Goal: Information Seeking & Learning: Find specific fact

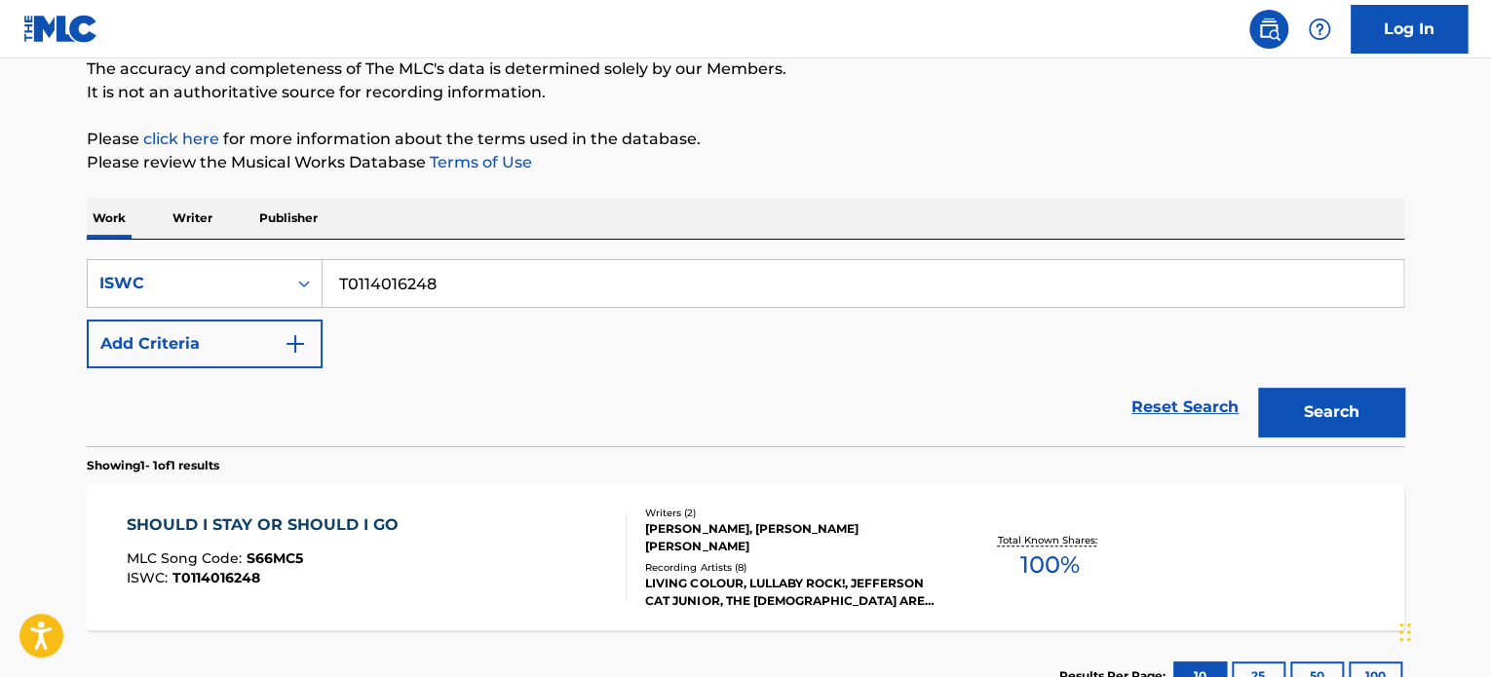
scroll to position [174, 0]
click at [454, 285] on input "T0114016248" at bounding box center [863, 284] width 1081 height 47
paste input "702415959"
type input "T0702415959"
click at [1326, 406] on button "Search" at bounding box center [1331, 413] width 146 height 49
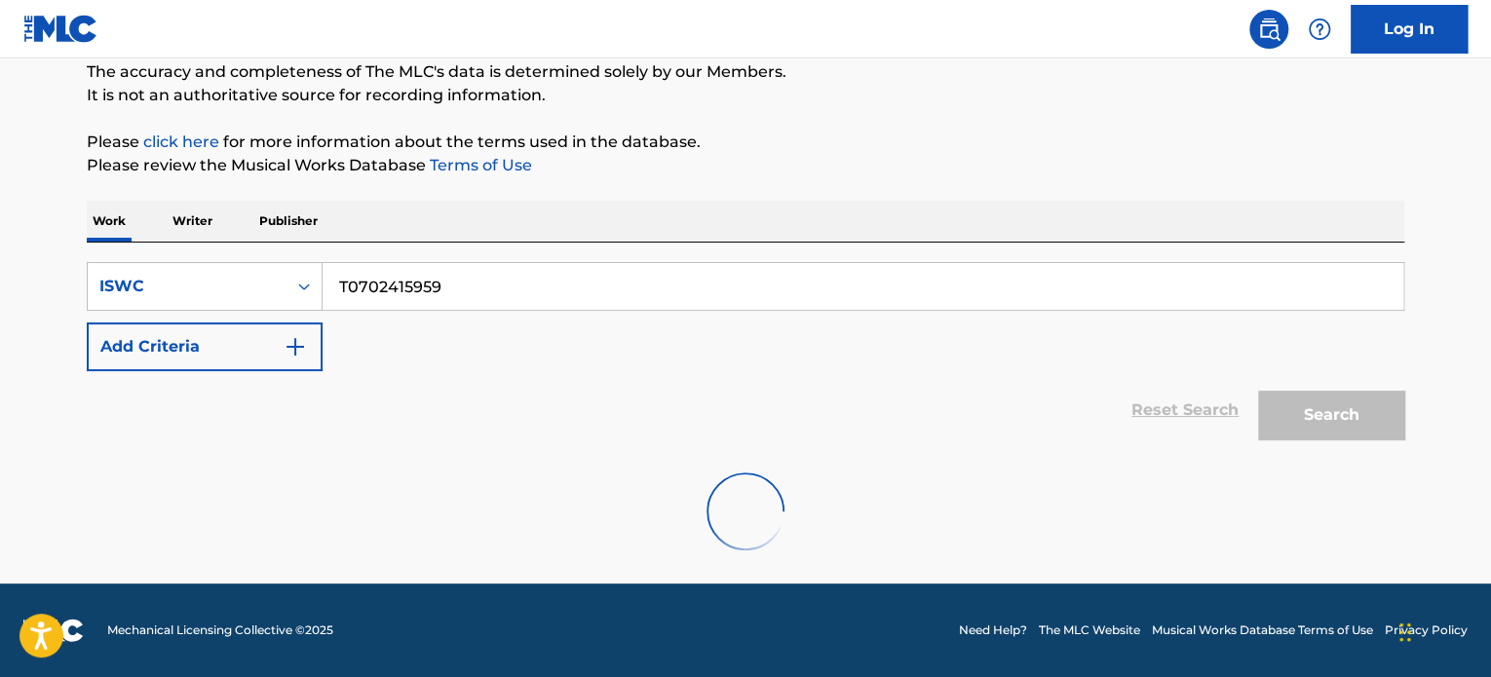
scroll to position [107, 0]
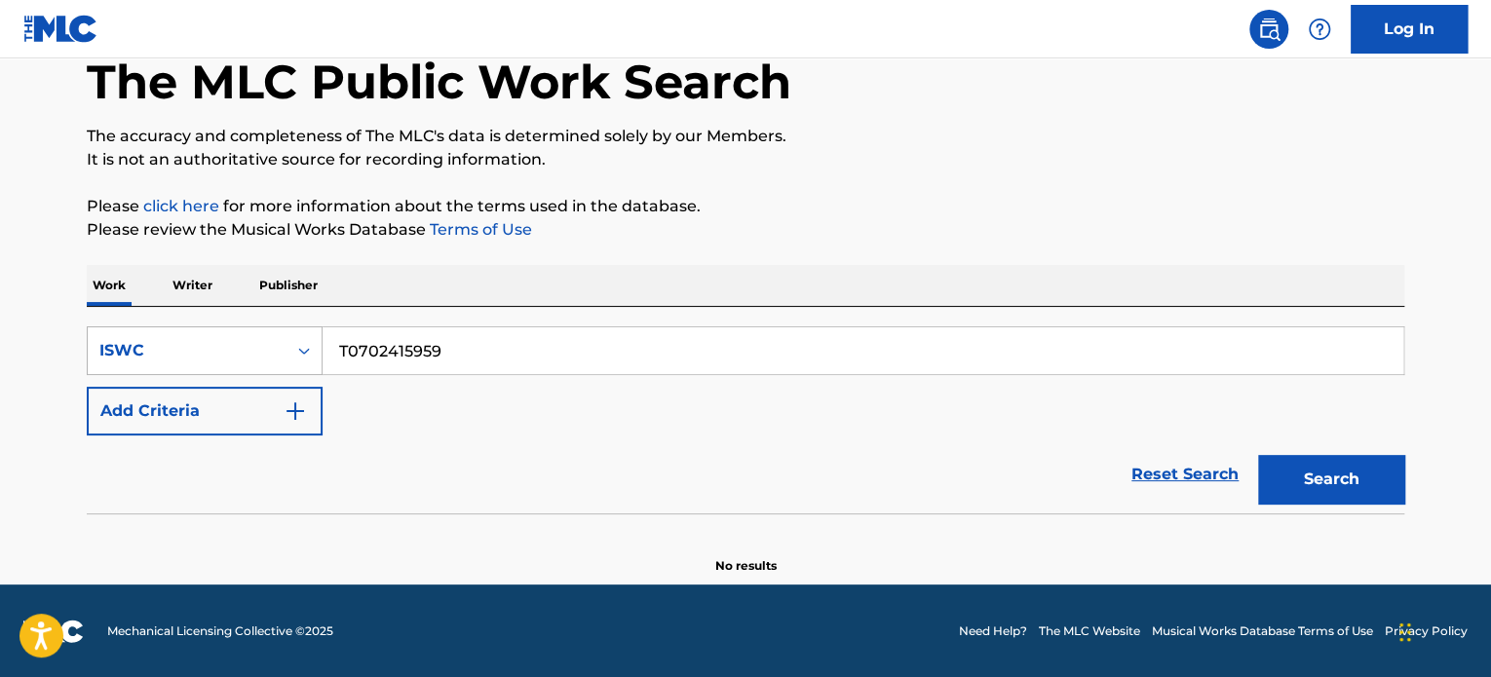
click at [226, 355] on div "ISWC" at bounding box center [186, 350] width 175 height 23
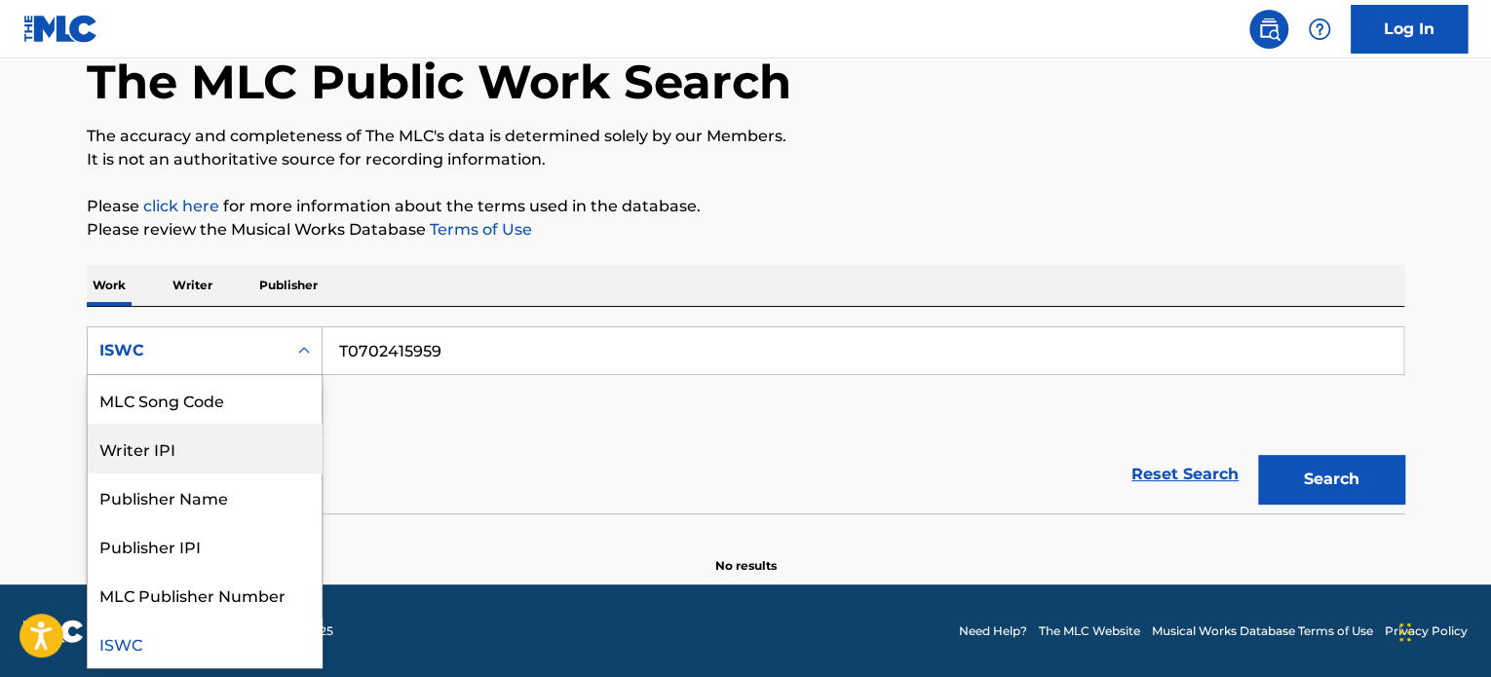
scroll to position [0, 0]
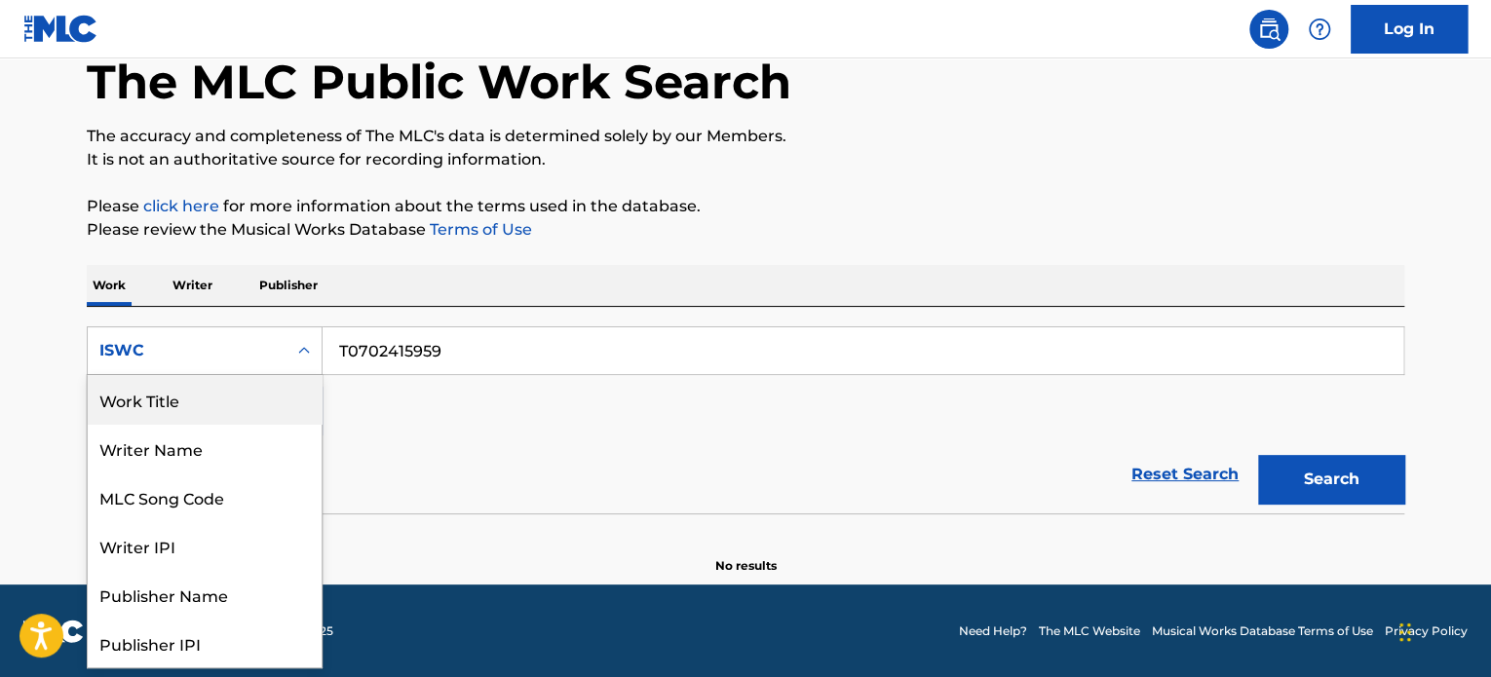
click at [194, 406] on div "Work Title" at bounding box center [205, 399] width 234 height 49
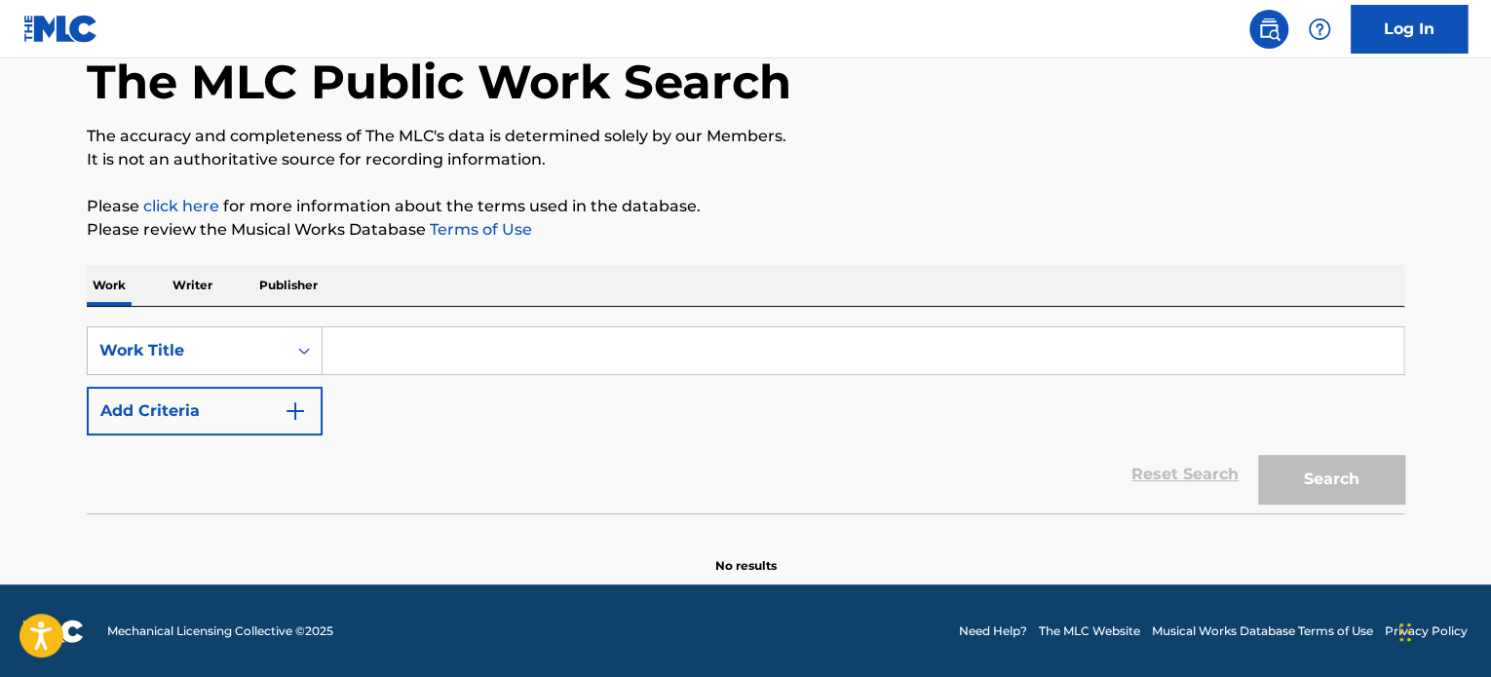
click at [450, 354] on input "Search Form" at bounding box center [863, 351] width 1081 height 47
paste input "LAYLA"
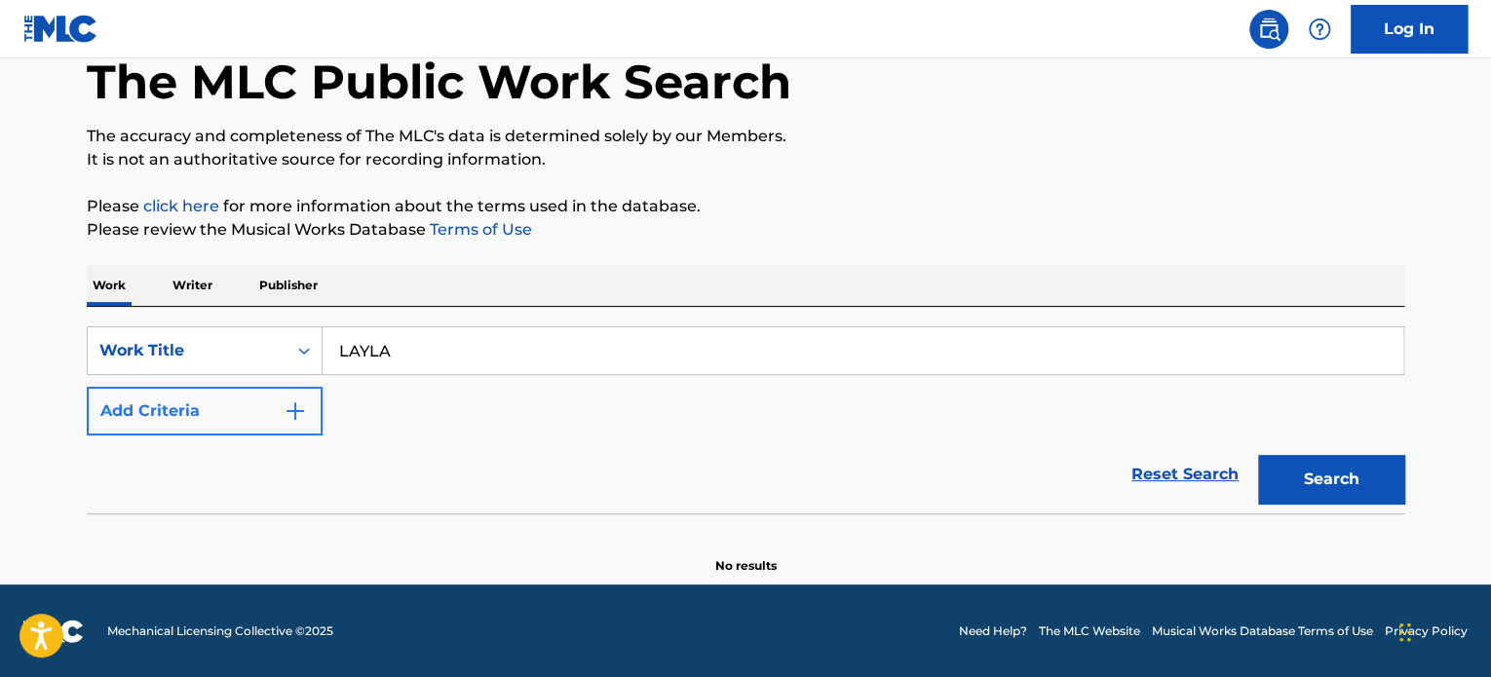
type input "LAYLA"
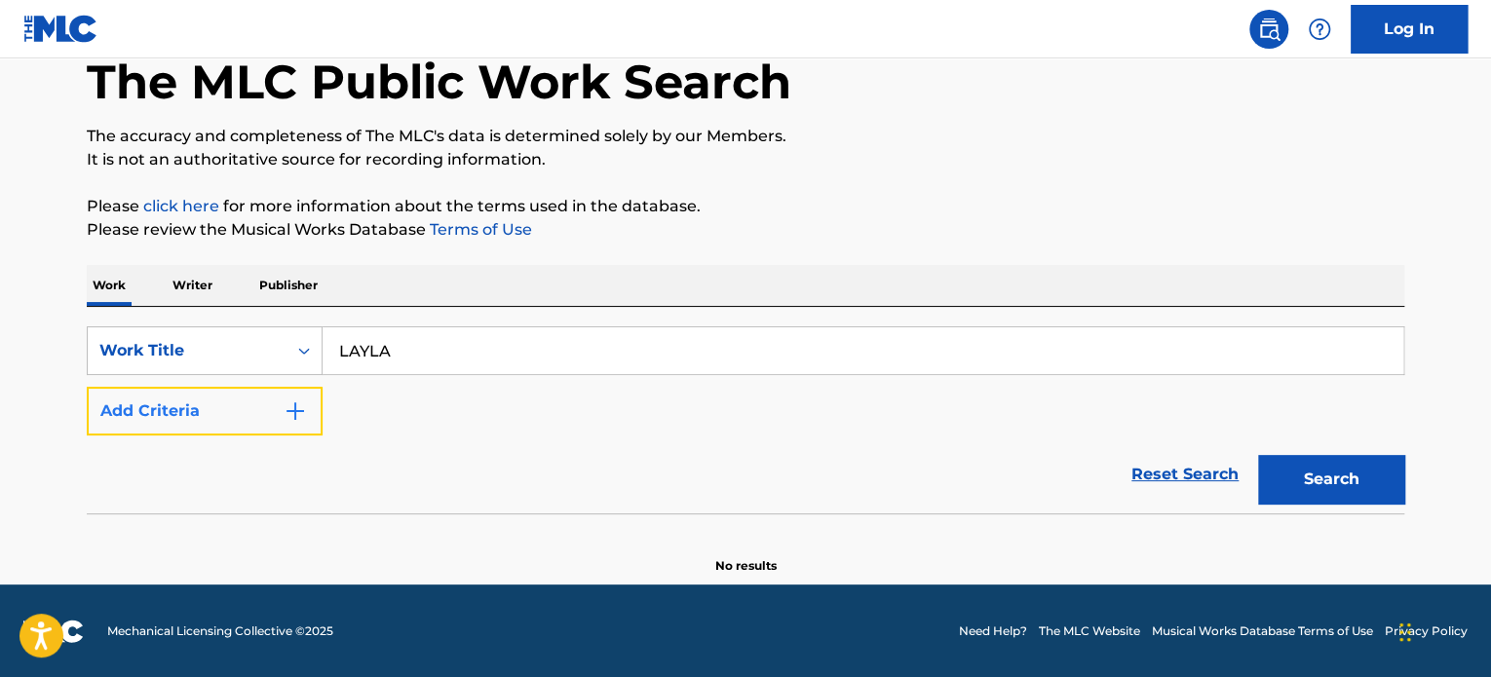
click at [295, 405] on img "Search Form" at bounding box center [295, 411] width 23 height 23
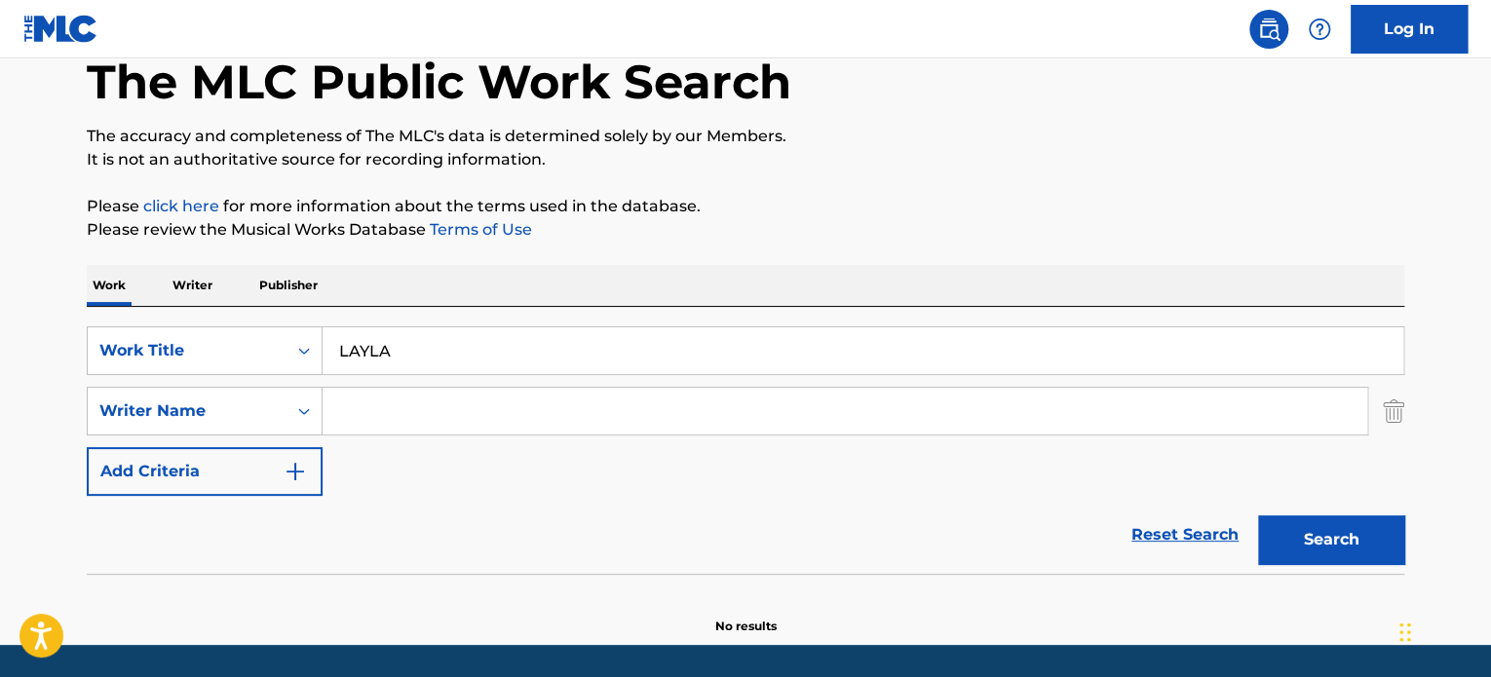
click at [424, 421] on input "Search Form" at bounding box center [845, 411] width 1045 height 47
type input "clapton"
click at [1280, 536] on button "Search" at bounding box center [1331, 540] width 146 height 49
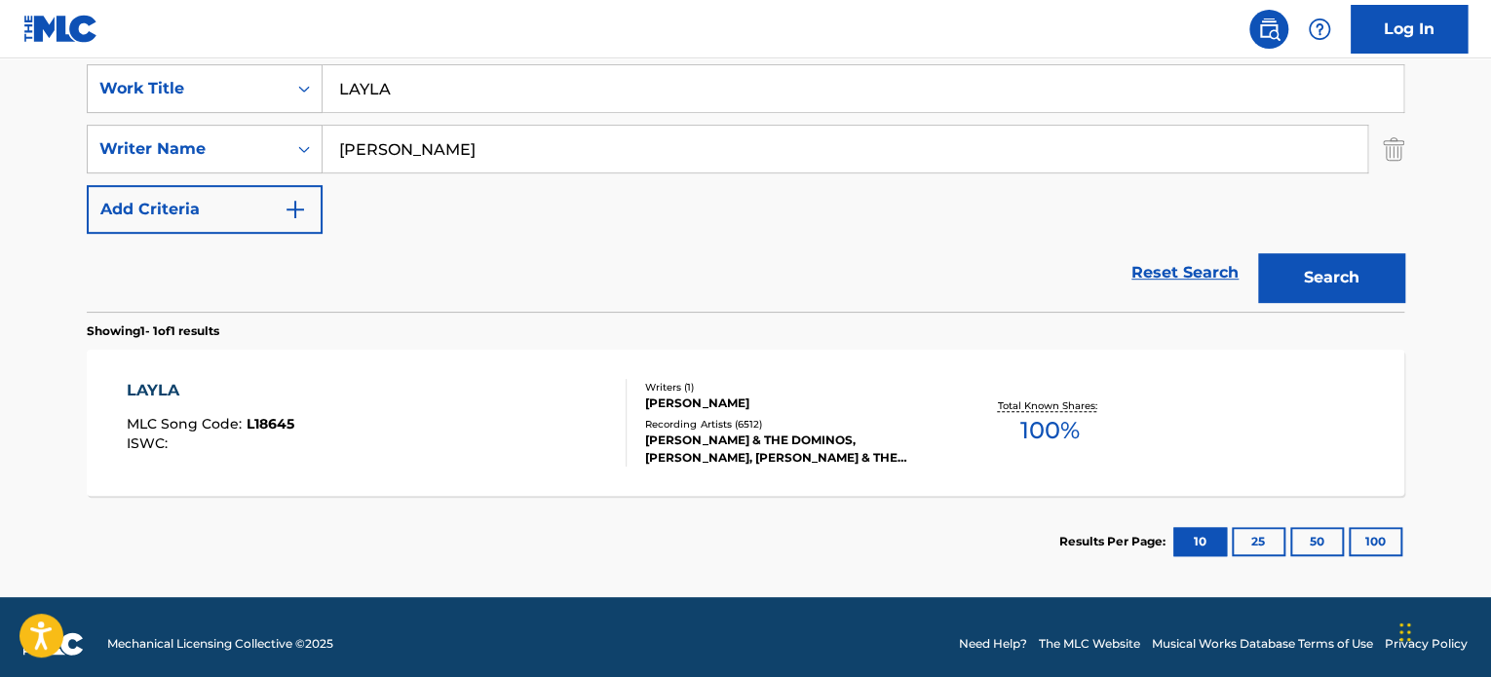
scroll to position [285, 0]
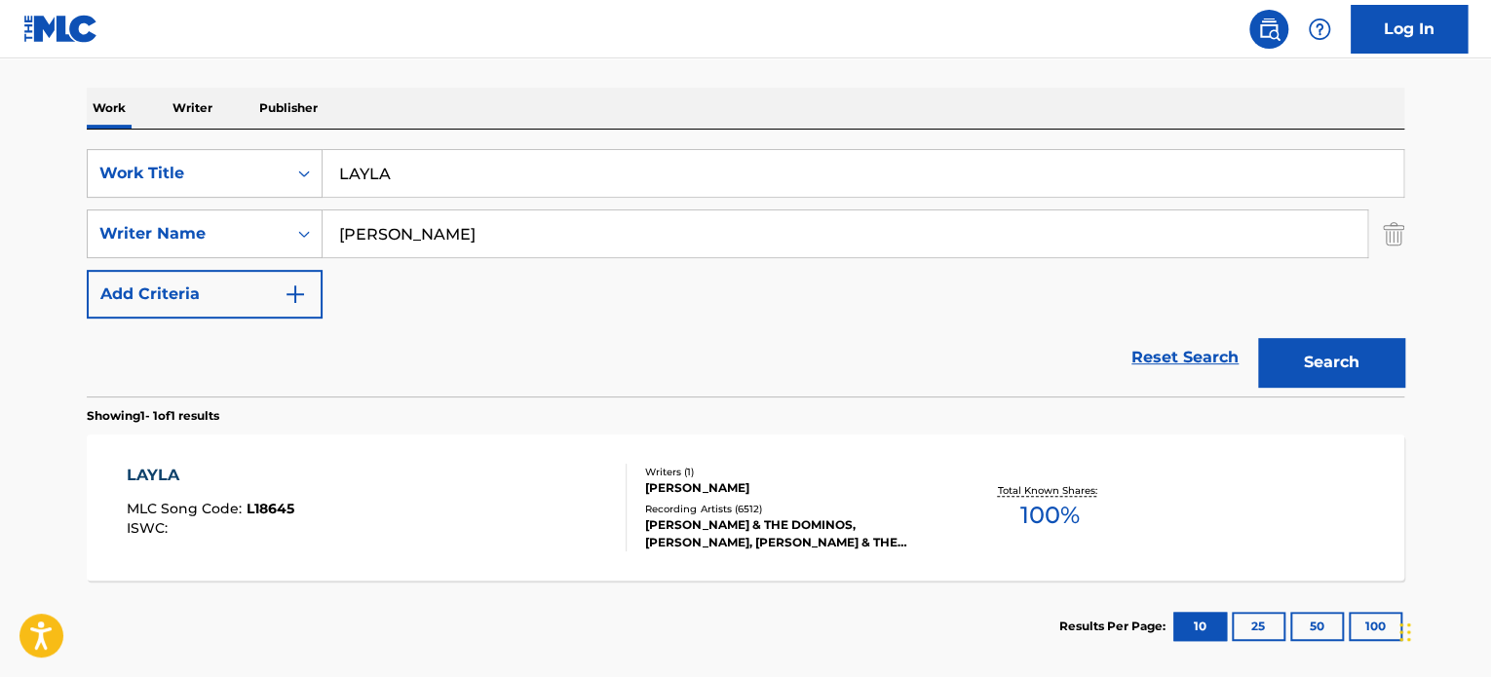
click at [469, 178] on input "LAYLA" at bounding box center [863, 173] width 1081 height 47
paste input "AAJNAQWNH2EZA6"
type input "run rabbit"
type input "gay"
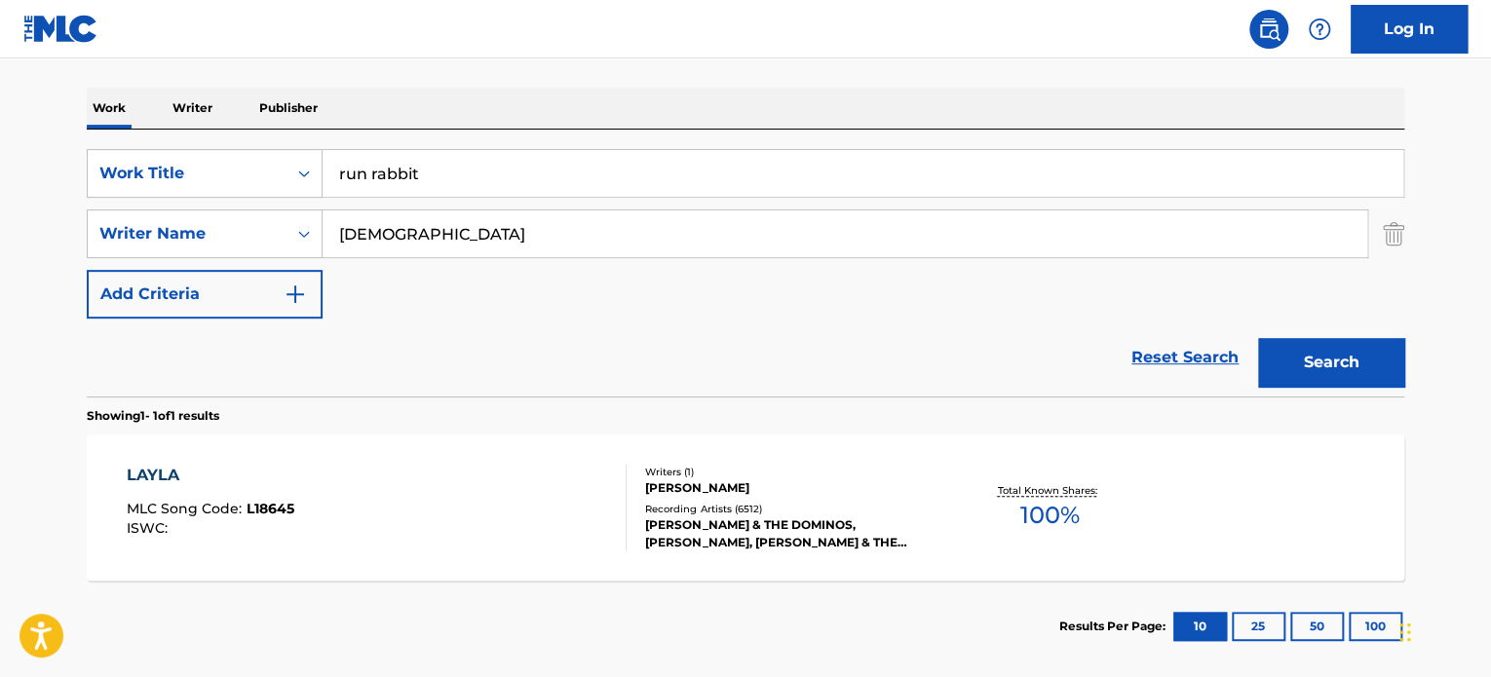
drag, startPoint x: 1381, startPoint y: 302, endPoint x: 1380, endPoint y: 323, distance: 20.5
click at [1381, 302] on div "SearchWithCriteriada213d60-c723-4e3c-a148-1197e8fcb3bd Work Title run rabbit Se…" at bounding box center [746, 234] width 1318 height 170
click at [1371, 354] on button "Search" at bounding box center [1331, 362] width 146 height 49
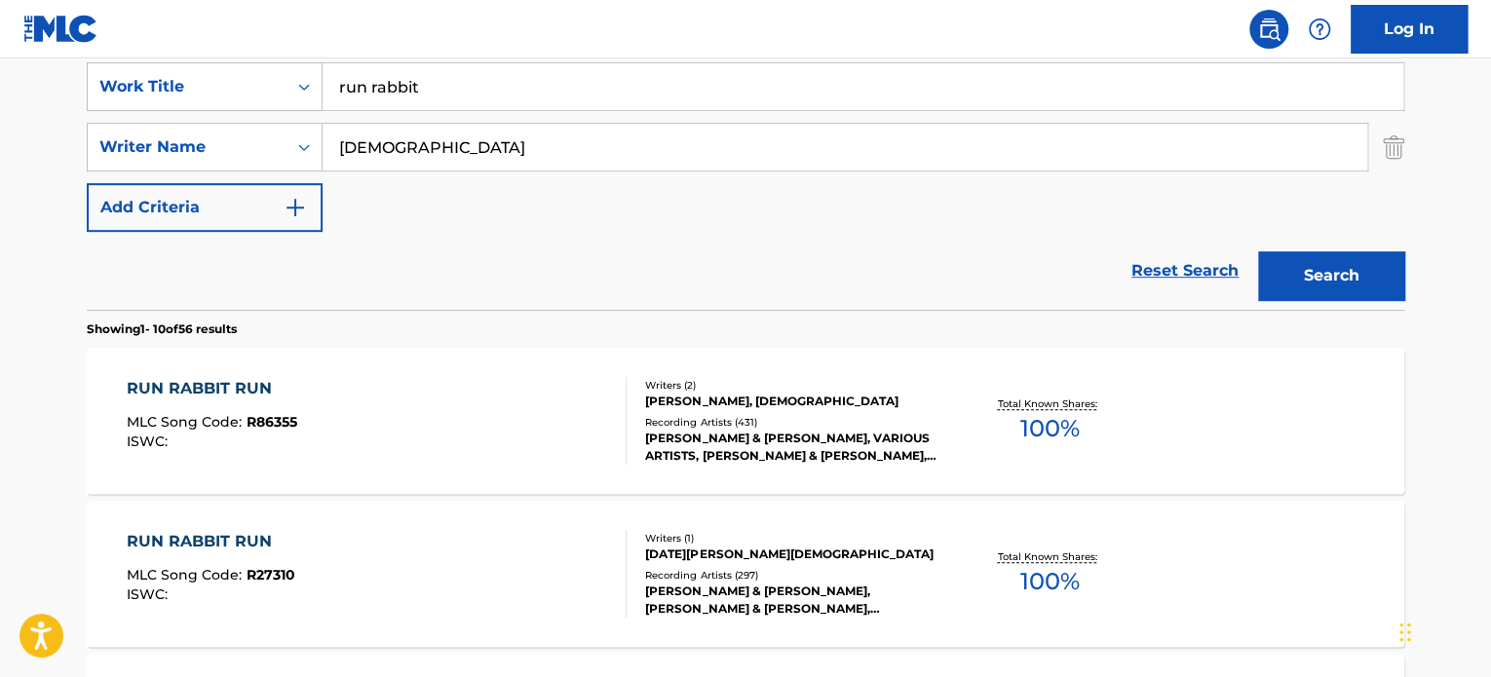
scroll to position [382, 0]
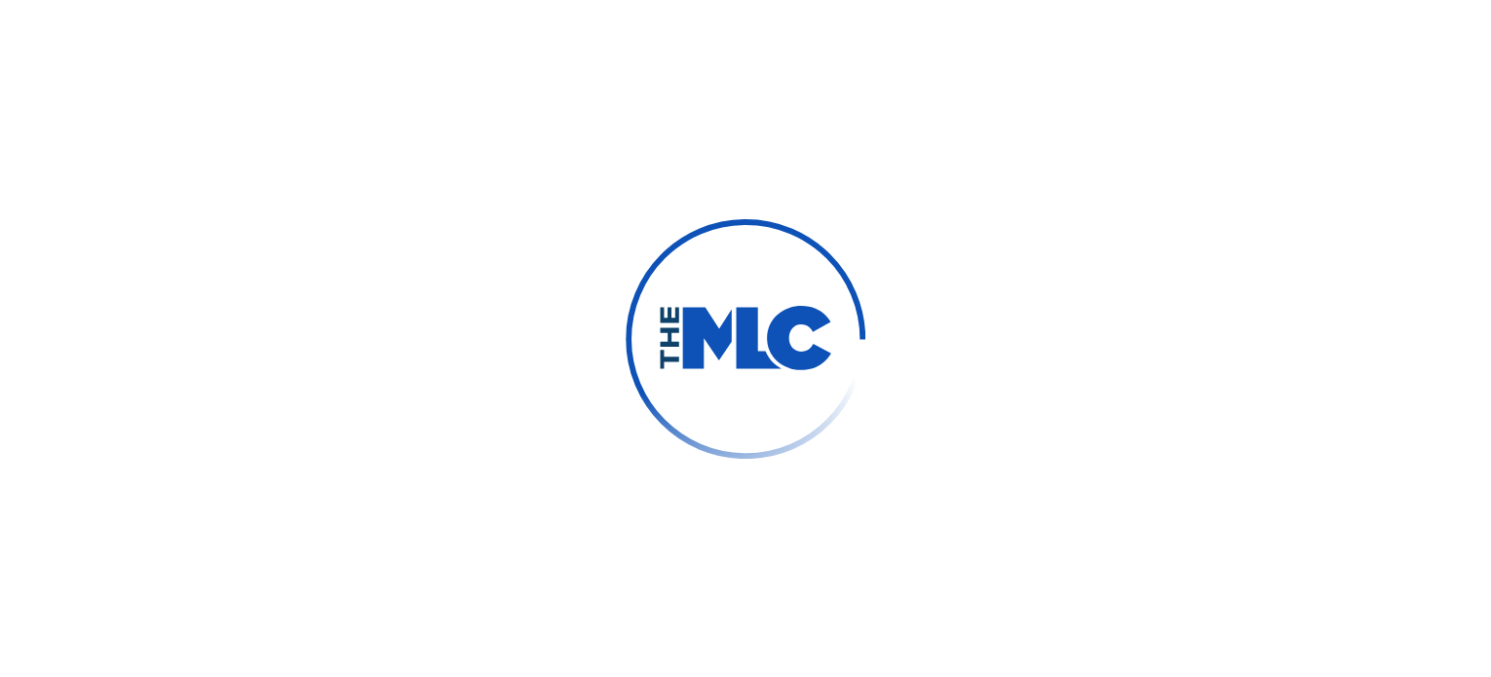
click at [674, 90] on div at bounding box center [745, 338] width 1491 height 677
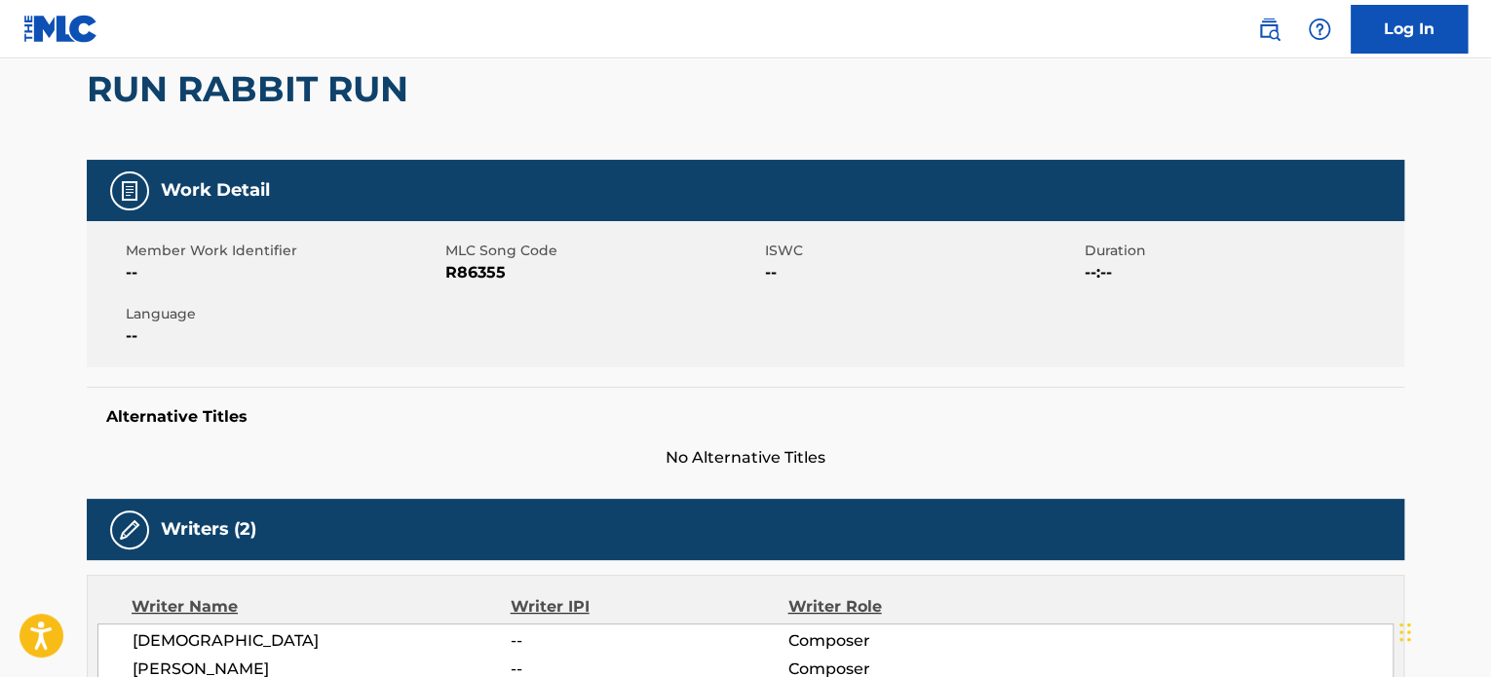
scroll to position [487, 0]
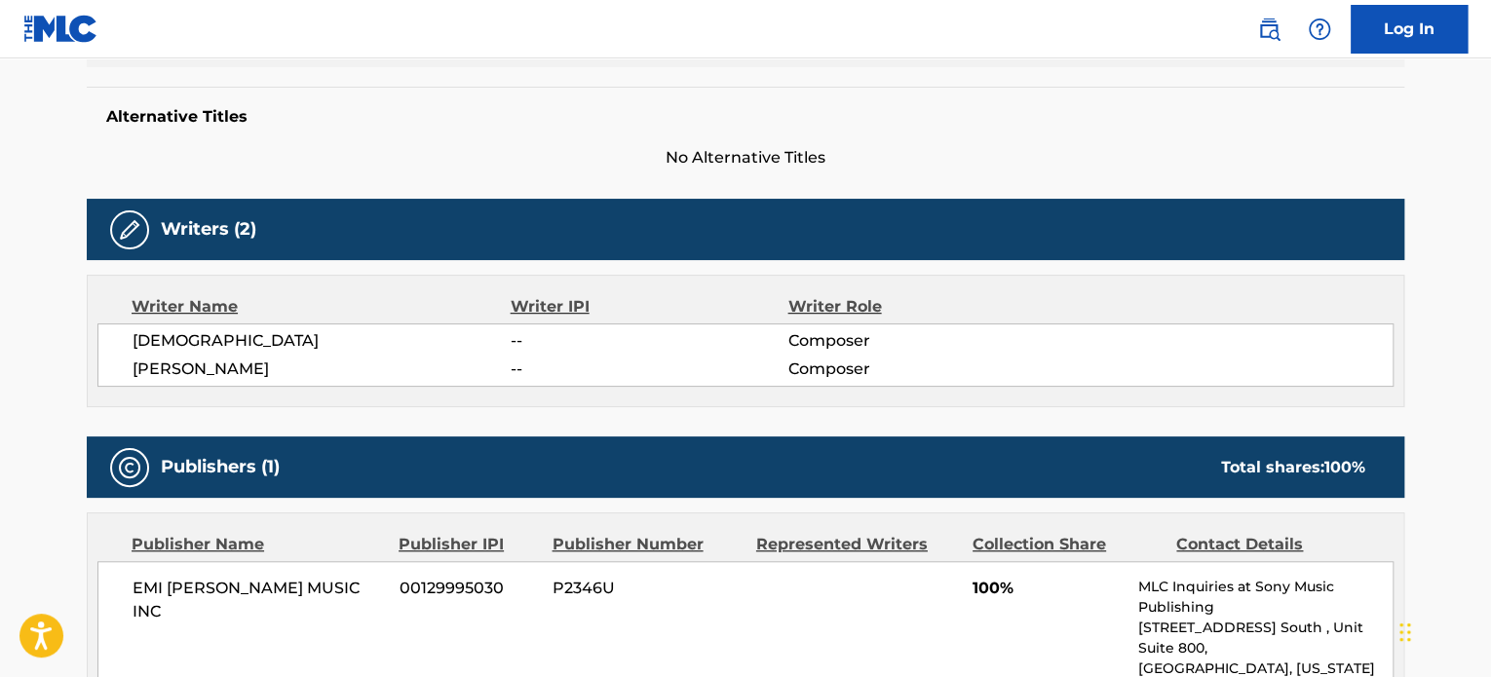
click at [148, 340] on span "GAY" at bounding box center [322, 340] width 378 height 23
copy span "GAY"
